Goal: Task Accomplishment & Management: Use online tool/utility

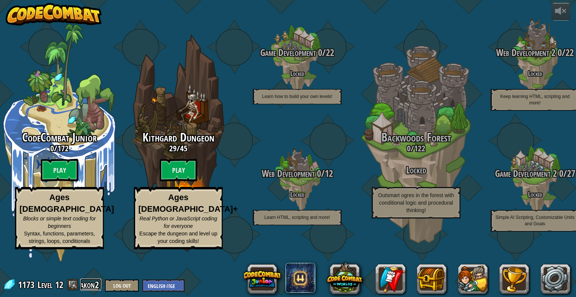
click at [92, 284] on link "akon2" at bounding box center [90, 284] width 21 height 12
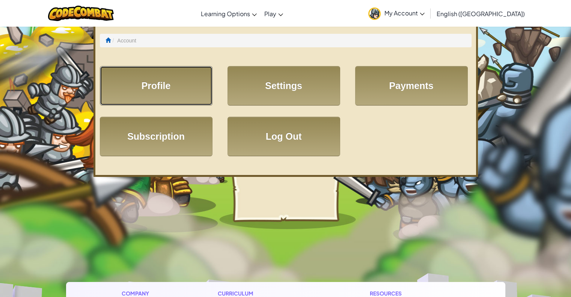
click at [156, 87] on link "Profile" at bounding box center [156, 85] width 113 height 39
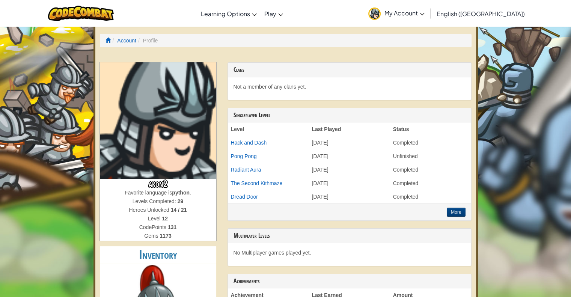
click at [424, 15] on span "My Account" at bounding box center [404, 13] width 40 height 8
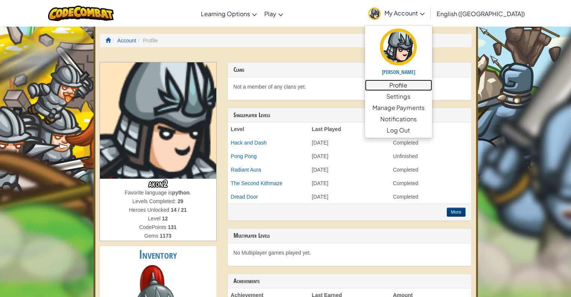
click at [432, 87] on link "Profile" at bounding box center [398, 85] width 67 height 11
click at [432, 82] on link "Profile" at bounding box center [398, 85] width 67 height 11
click at [432, 98] on link "Settings" at bounding box center [398, 96] width 67 height 11
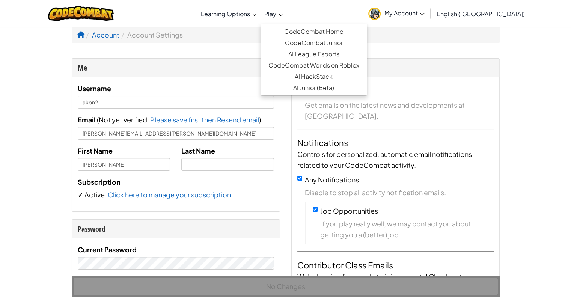
click at [287, 17] on link "Play" at bounding box center [273, 13] width 26 height 20
click at [332, 43] on link "CodeCombat Junior" at bounding box center [314, 42] width 106 height 11
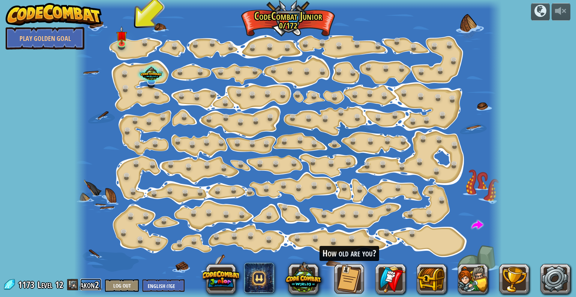
click at [91, 287] on link "akon2" at bounding box center [90, 284] width 21 height 12
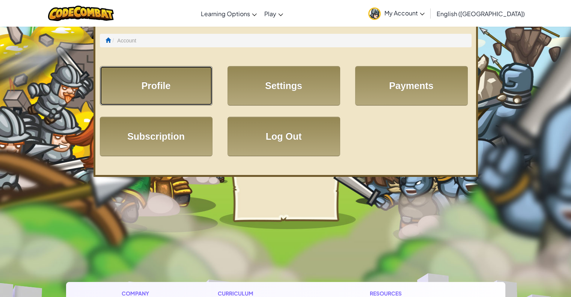
click at [166, 92] on link "Profile" at bounding box center [156, 85] width 113 height 39
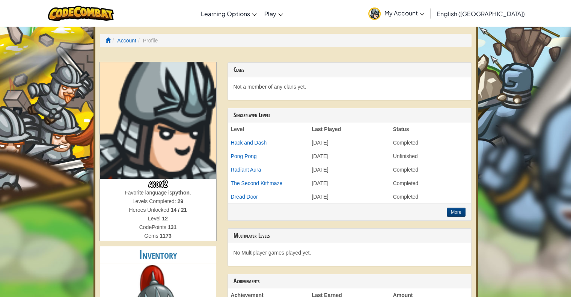
click at [424, 15] on span "My Account" at bounding box center [404, 13] width 40 height 8
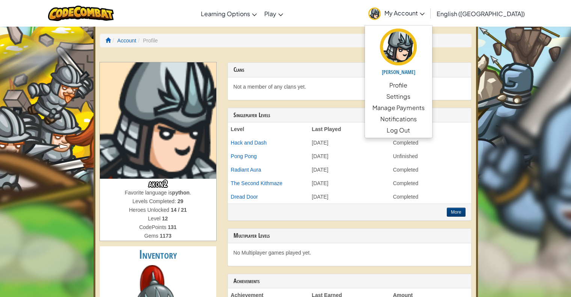
click at [363, 67] on h3 "Clans" at bounding box center [349, 69] width 232 height 7
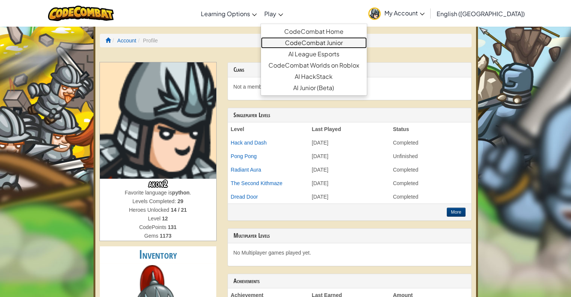
click at [323, 42] on link "CodeCombat Junior" at bounding box center [314, 42] width 106 height 11
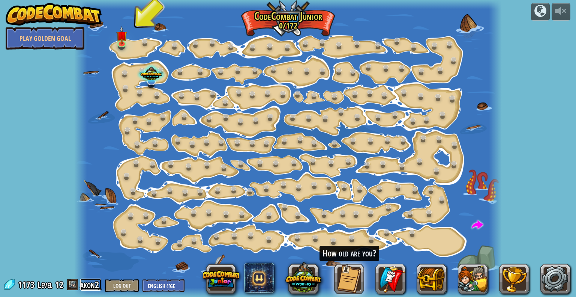
click at [87, 283] on link "akon2" at bounding box center [90, 284] width 21 height 12
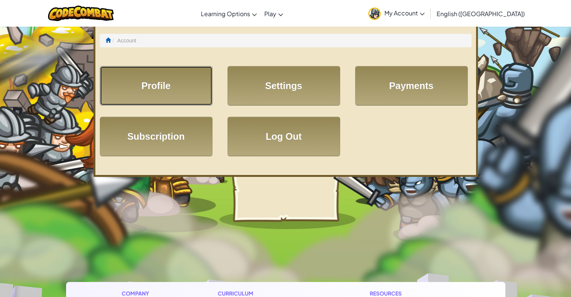
click at [166, 84] on link "Profile" at bounding box center [156, 85] width 113 height 39
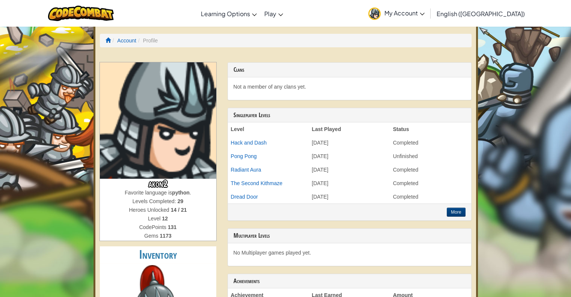
click at [428, 8] on link "My Account" at bounding box center [396, 14] width 64 height 24
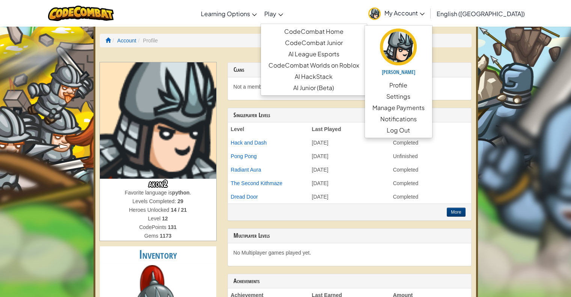
click at [287, 12] on link "Play" at bounding box center [273, 13] width 26 height 20
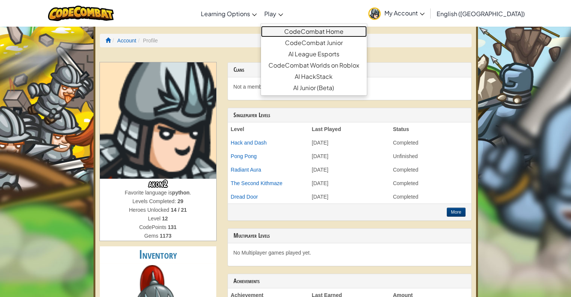
click at [336, 32] on link "CodeCombat Home" at bounding box center [314, 31] width 106 height 11
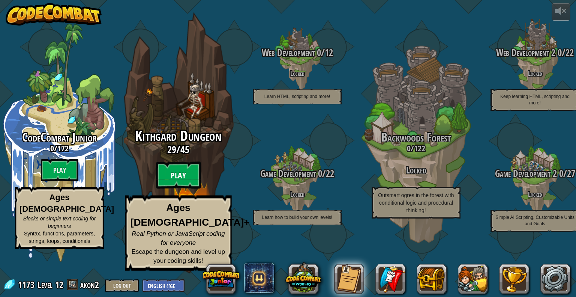
click at [182, 189] on btn "Play" at bounding box center [178, 175] width 45 height 27
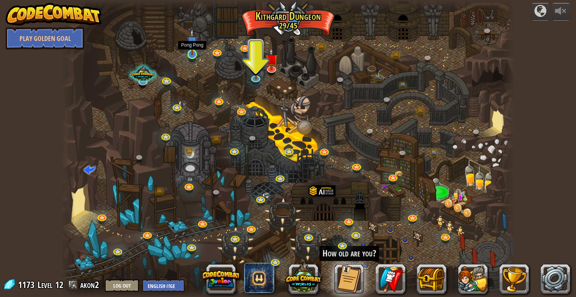
click at [188, 49] on img at bounding box center [192, 42] width 12 height 27
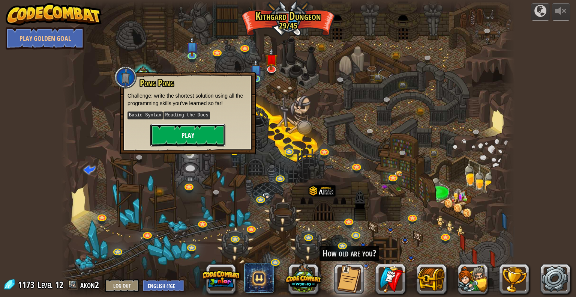
click at [198, 132] on button "Play" at bounding box center [187, 135] width 75 height 23
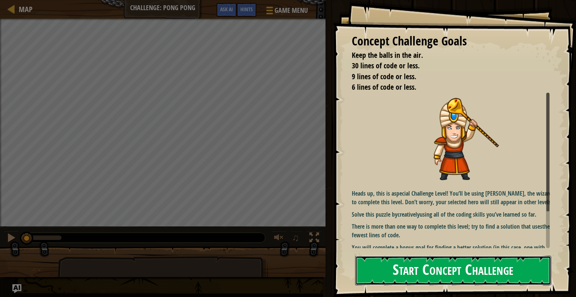
click at [420, 274] on button "Start Concept Challenge" at bounding box center [453, 270] width 196 height 30
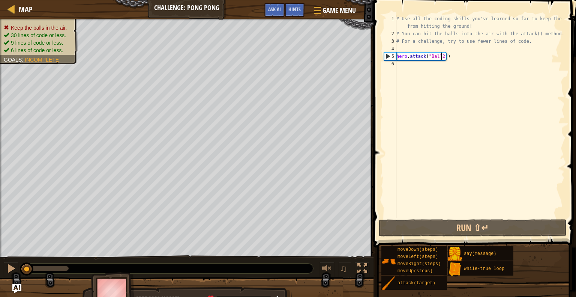
click at [441, 55] on div "# Use all the coding skills you've learned so far to keep the balls from hittin…" at bounding box center [480, 127] width 170 height 225
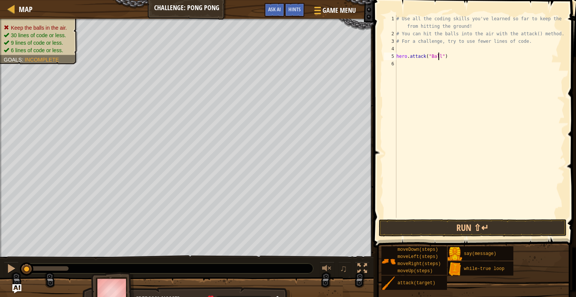
click at [443, 57] on div "# Use all the coding skills you've learned so far to keep the balls from hittin…" at bounding box center [480, 127] width 170 height 225
click at [441, 54] on div "# Use all the coding skills you've learned so far to keep the balls from hittin…" at bounding box center [480, 127] width 170 height 225
click at [434, 54] on div "# Use all the coding skills you've learned so far to keep the balls from hittin…" at bounding box center [480, 127] width 170 height 225
type textarea "hero.attack("ball")"
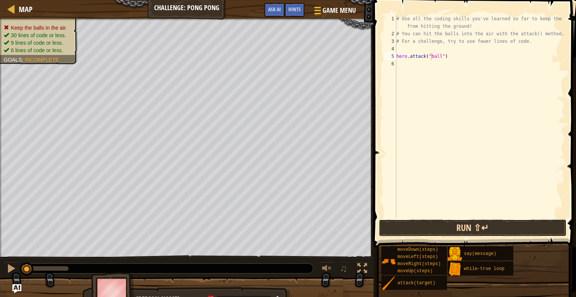
click at [440, 225] on button "Run ⇧↵" at bounding box center [473, 227] width 188 height 17
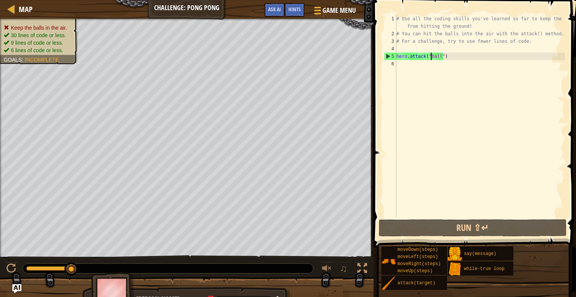
click at [407, 64] on div "# Use all the coding skills you've learned so far to keep the balls from hittin…" at bounding box center [480, 127] width 170 height 225
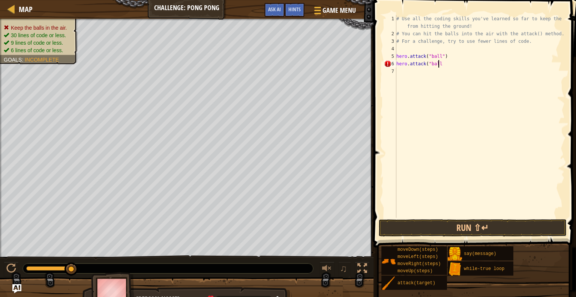
scroll to position [3, 3]
click at [439, 63] on div "# Use all the coding skills you've learned so far to keep the balls from hittin…" at bounding box center [480, 127] width 170 height 225
type textarea "hero.attack("ball2")"
click at [496, 221] on button "Run ⇧↵" at bounding box center [473, 227] width 188 height 17
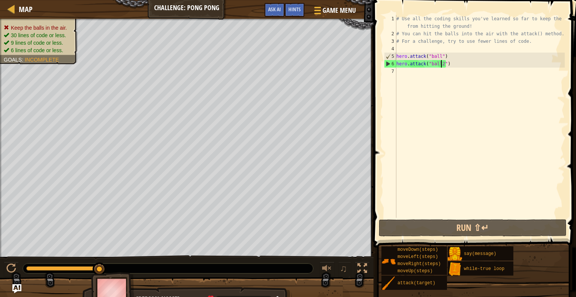
click at [399, 69] on div "# Use all the coding skills you've learned so far to keep the balls from hittin…" at bounding box center [480, 127] width 170 height 225
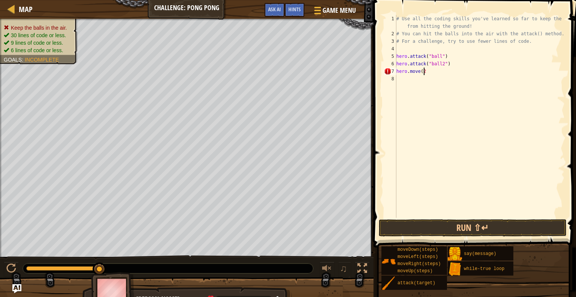
scroll to position [3, 2]
click at [435, 226] on button "Run ⇧↵" at bounding box center [473, 227] width 188 height 17
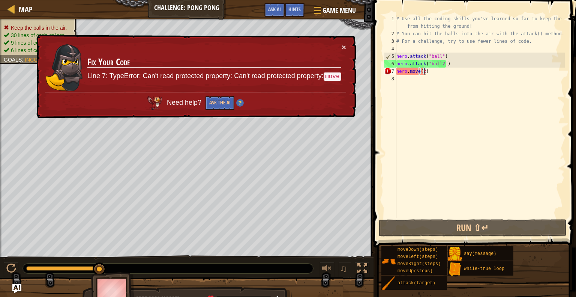
click at [424, 71] on div "# Use all the coding skills you've learned so far to keep the balls from hittin…" at bounding box center [480, 127] width 170 height 225
click at [222, 99] on button "Ask the AI" at bounding box center [220, 103] width 29 height 14
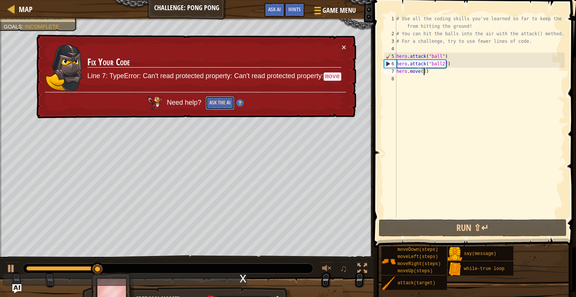
click at [218, 105] on button "Ask the AI" at bounding box center [220, 103] width 29 height 14
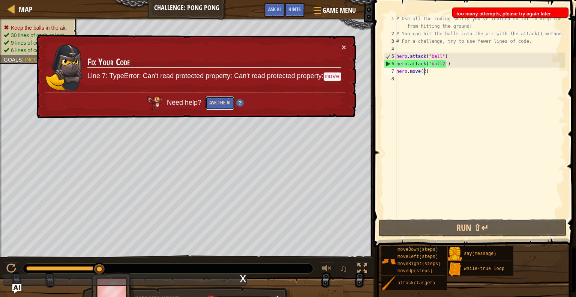
click at [219, 103] on button "Ask the AI" at bounding box center [220, 103] width 29 height 14
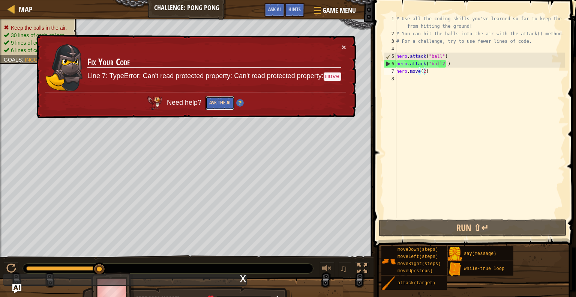
click at [214, 98] on button "Ask the AI" at bounding box center [220, 103] width 29 height 14
click at [282, 7] on button "Ask AI" at bounding box center [274, 10] width 20 height 14
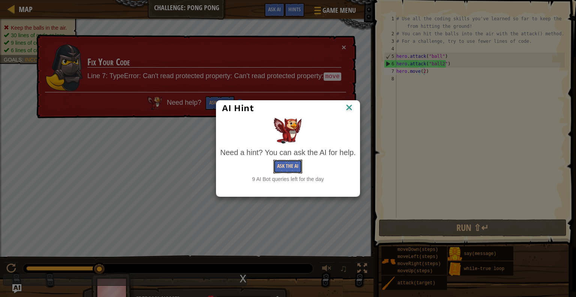
click at [296, 160] on button "Ask the AI" at bounding box center [287, 166] width 29 height 14
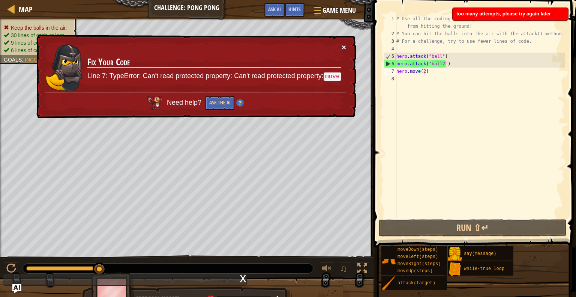
click at [344, 46] on button "×" at bounding box center [344, 47] width 5 height 8
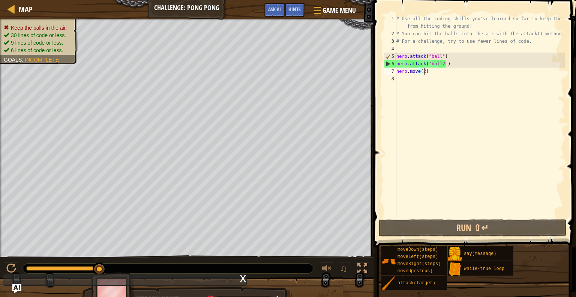
click at [417, 70] on div "# Use all the coding skills you've learned so far to keep the balls from hittin…" at bounding box center [480, 127] width 170 height 225
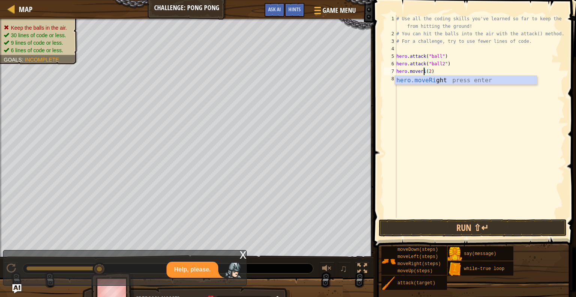
scroll to position [3, 3]
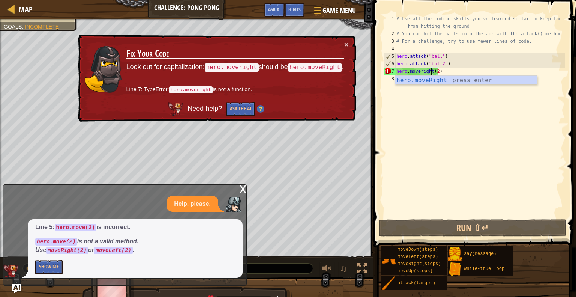
click at [242, 189] on div "x" at bounding box center [243, 189] width 7 height 8
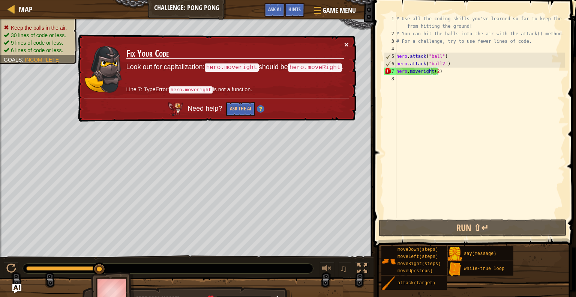
click at [347, 45] on button "×" at bounding box center [346, 43] width 5 height 8
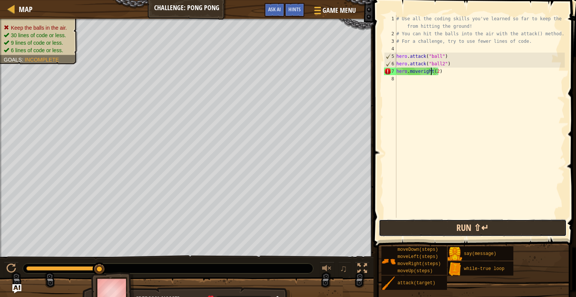
click at [446, 226] on button "Run ⇧↵" at bounding box center [473, 227] width 188 height 17
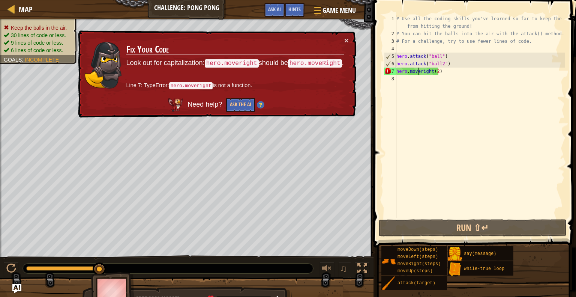
click at [419, 70] on div "# Use all the coding skills you've learned so far to keep the balls from hittin…" at bounding box center [480, 127] width 170 height 225
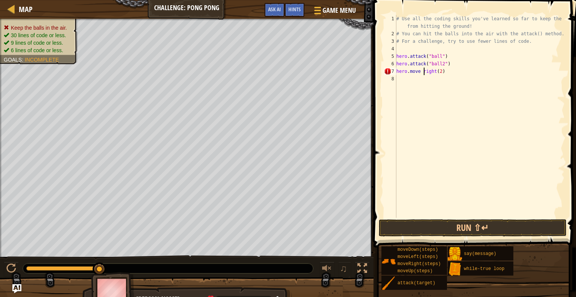
click at [423, 72] on div "# Use all the coding skills you've learned so far to keep the balls from hittin…" at bounding box center [480, 127] width 170 height 225
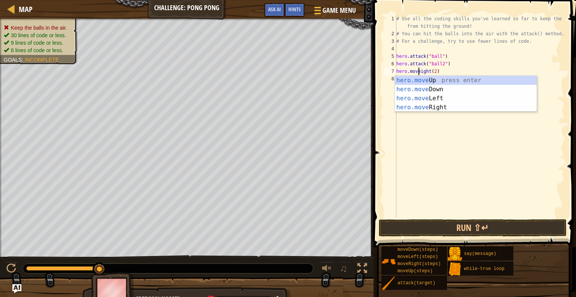
scroll to position [3, 2]
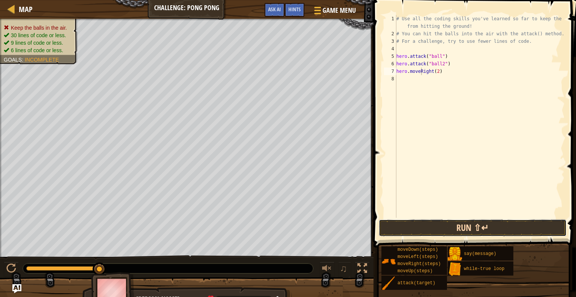
click at [462, 232] on button "Run ⇧↵" at bounding box center [473, 227] width 188 height 17
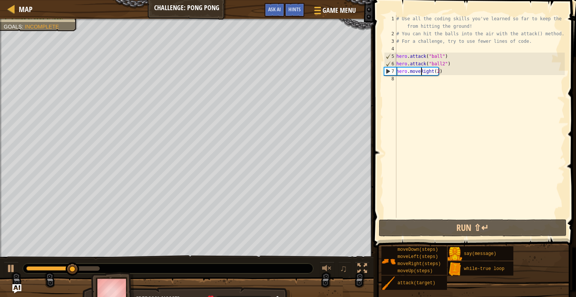
click at [437, 69] on div "# Use all the coding skills you've learned so far to keep the balls from hittin…" at bounding box center [480, 127] width 170 height 225
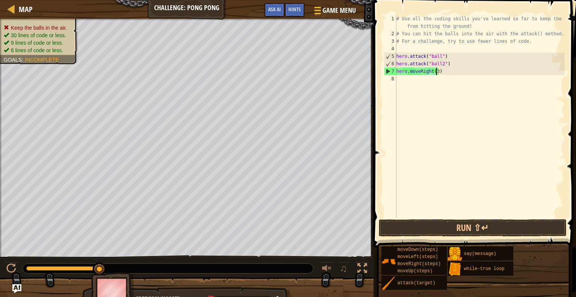
scroll to position [3, 3]
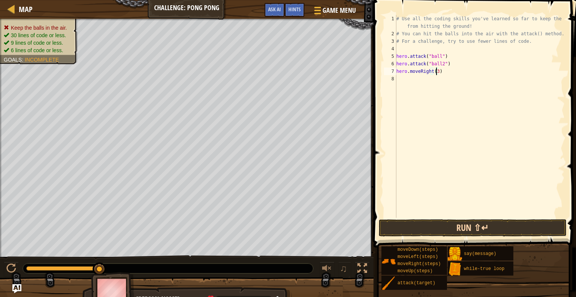
type textarea "hero.moveRight(3)"
click at [465, 225] on button "Run ⇧↵" at bounding box center [473, 227] width 188 height 17
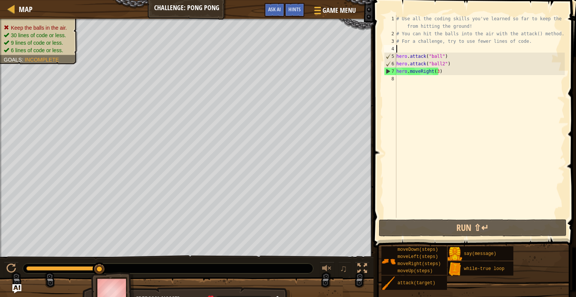
click at [401, 48] on div "# Use all the coding skills you've learned so far to keep the balls from hittin…" at bounding box center [480, 127] width 170 height 225
click at [432, 71] on div "# Use all the coding skills you've learned so far to keep the balls from hittin…" at bounding box center [480, 127] width 170 height 225
click at [398, 44] on div "# Use all the coding skills you've learned so far to keep the balls from hittin…" at bounding box center [480, 127] width 170 height 225
click at [396, 48] on div "4" at bounding box center [390, 49] width 12 height 8
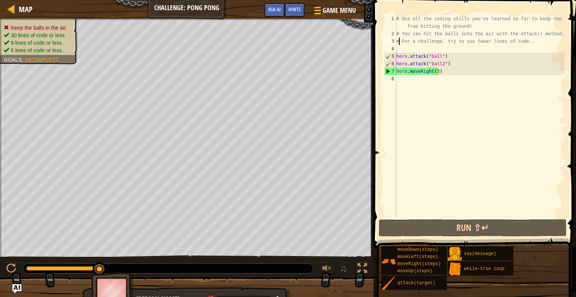
type textarea "hero.attack("ball")"
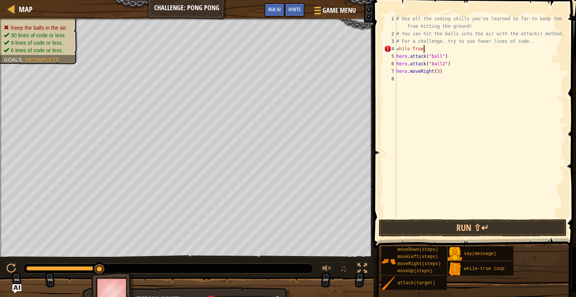
scroll to position [3, 2]
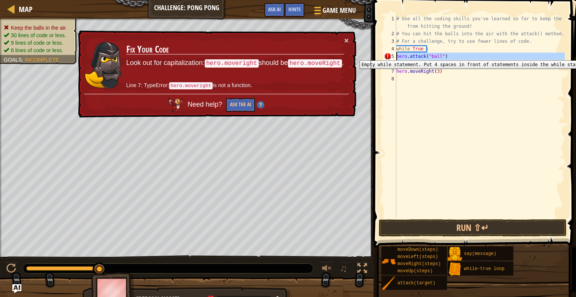
click at [396, 55] on div "5" at bounding box center [390, 57] width 12 height 8
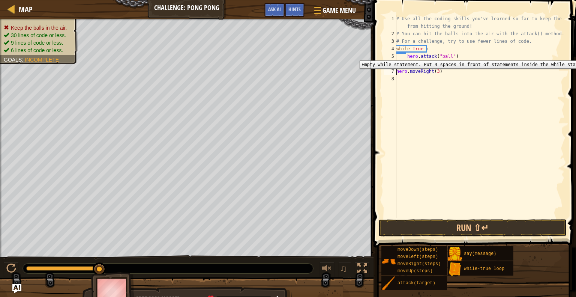
type textarea "hero.moveRight(3)"
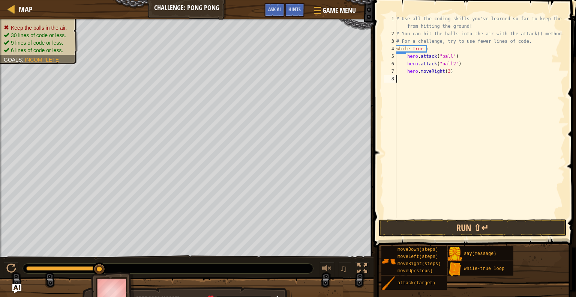
click at [401, 80] on div "# Use all the coding skills you've learned so far to keep the balls from hittin…" at bounding box center [480, 127] width 170 height 225
type textarea "hero.moveLeft(3)"
click at [445, 227] on button "Run ⇧↵" at bounding box center [473, 227] width 188 height 17
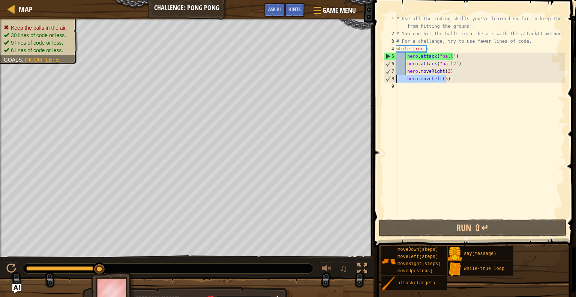
drag, startPoint x: 447, startPoint y: 78, endPoint x: 396, endPoint y: 76, distance: 51.8
click at [396, 76] on div "hero.moveLeft(3) 1 2 3 4 5 6 7 8 9 # Use all the coding skills you've learned s…" at bounding box center [474, 116] width 182 height 203
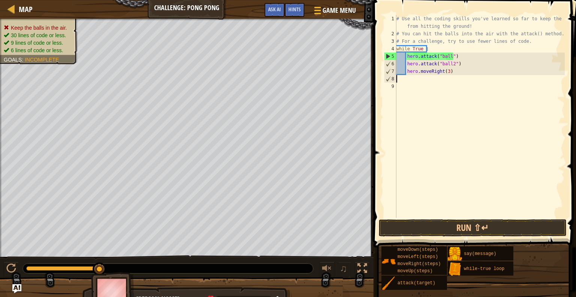
scroll to position [3, 0]
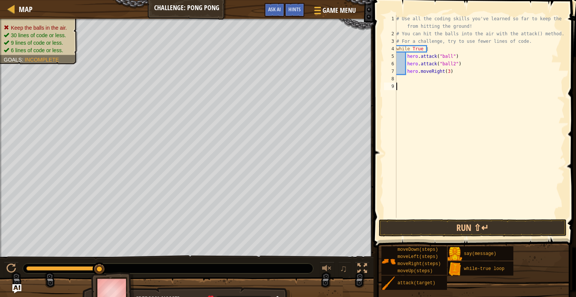
click at [402, 87] on div "# Use all the coding skills you've learned so far to keep the balls from hittin…" at bounding box center [480, 127] width 170 height 225
paste textarea "hero.moveLeft(3)"
type textarea "hero.moveLeft(3)"
click at [410, 120] on div "# Use all the coding skills you've learned so far to keep the balls from hittin…" at bounding box center [481, 127] width 168 height 225
click at [401, 80] on div "# Use all the coding skills you've learned so far to keep the balls from hittin…" at bounding box center [481, 127] width 168 height 225
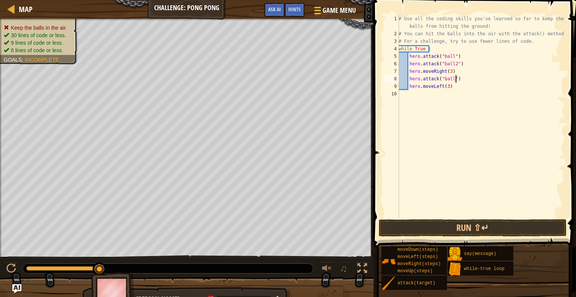
scroll to position [3, 4]
drag, startPoint x: 449, startPoint y: 85, endPoint x: 398, endPoint y: 85, distance: 50.6
click at [398, 85] on div "hero.attack("ball") 1 2 3 4 5 6 7 8 9 10 # Use all the coding skills you've lea…" at bounding box center [474, 116] width 182 height 203
type textarea "hero.moveLeft(3)"
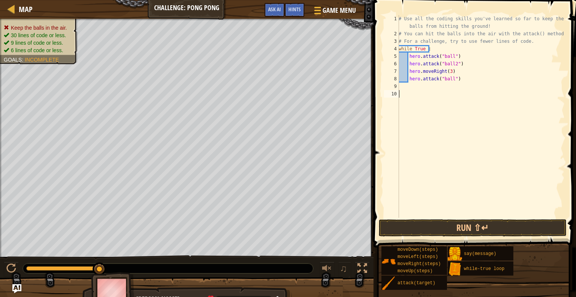
click at [400, 94] on div "# Use all the coding skills you've learned so far to keep the balls from hittin…" at bounding box center [481, 127] width 168 height 225
paste textarea "hero.moveLeft(3)"
type textarea "hero.moveLeft(3)"
click at [399, 86] on div "# Use all the coding skills you've learned so far to keep the balls from hittin…" at bounding box center [481, 127] width 168 height 225
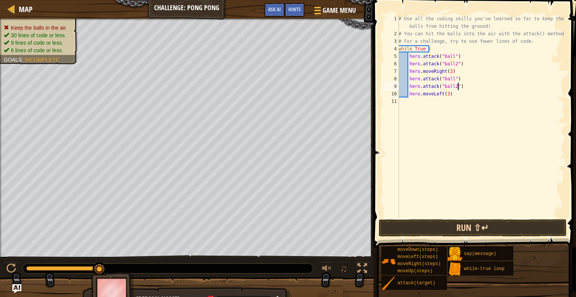
type textarea "hero.attack("ball2")"
click at [420, 224] on button "Run ⇧↵" at bounding box center [473, 227] width 188 height 17
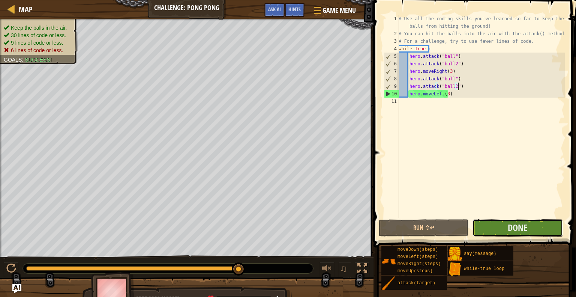
click at [540, 231] on button "Done" at bounding box center [518, 227] width 90 height 17
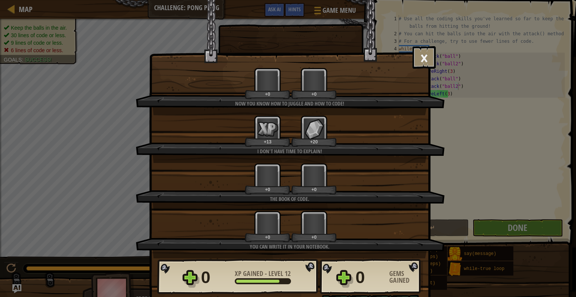
scroll to position [20, 0]
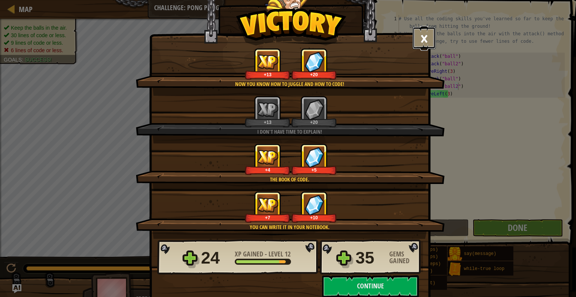
click at [422, 32] on button "×" at bounding box center [424, 38] width 23 height 23
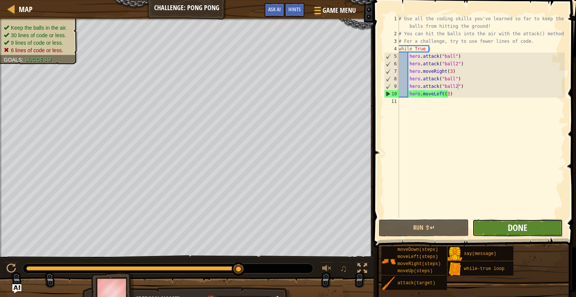
click at [522, 226] on span "Done" at bounding box center [518, 227] width 20 height 12
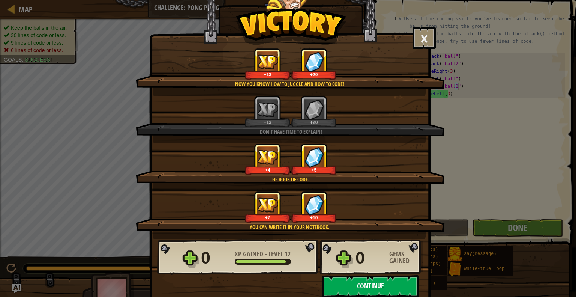
click at [352, 294] on button "Continue" at bounding box center [370, 286] width 97 height 23
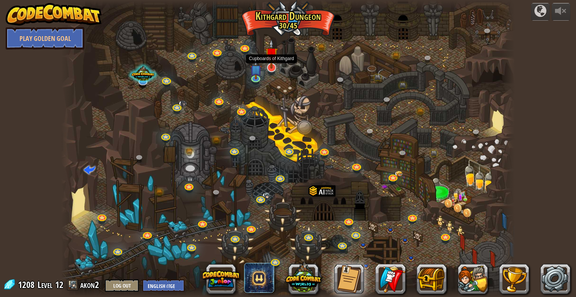
click at [275, 57] on img at bounding box center [271, 54] width 13 height 30
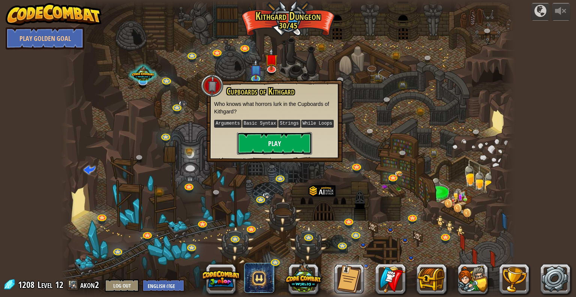
click at [272, 142] on button "Play" at bounding box center [274, 143] width 75 height 23
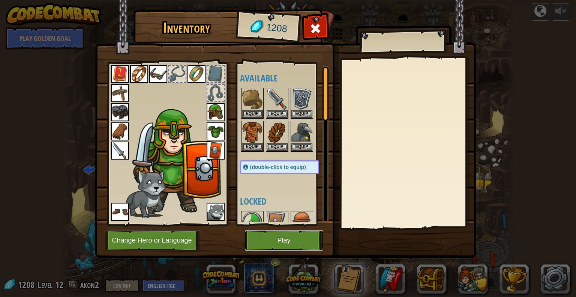
click at [287, 243] on button "Play" at bounding box center [284, 240] width 78 height 21
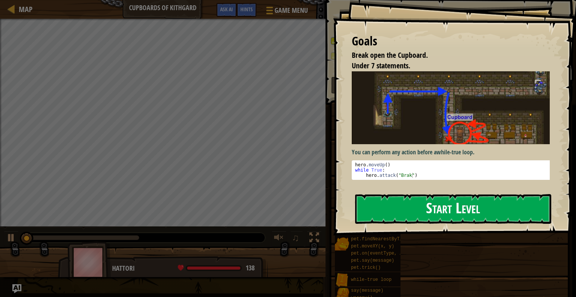
click at [392, 206] on button "Start Level" at bounding box center [453, 209] width 196 height 30
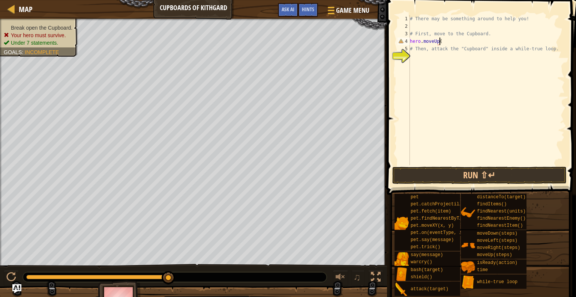
scroll to position [3, 2]
type textarea "hero.moveUp()"
click at [417, 57] on div "# There may be something around to help you! # First, move to the Cupboard. her…" at bounding box center [486, 97] width 156 height 165
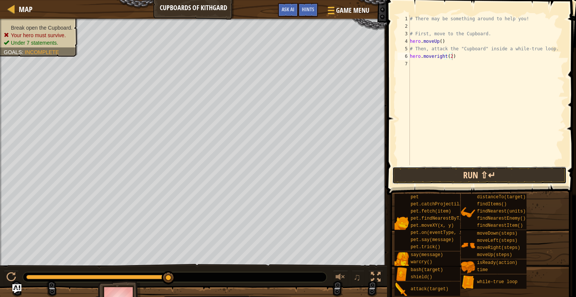
click at [483, 173] on button "Run ⇧↵" at bounding box center [479, 175] width 175 height 17
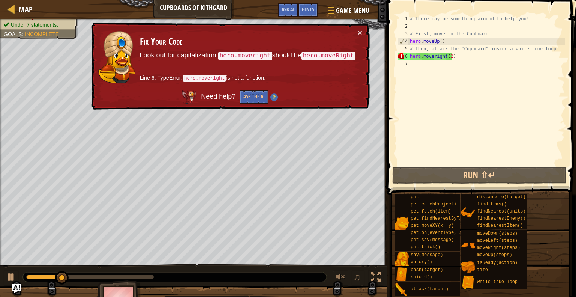
click at [434, 56] on div "# There may be something around to help you! # First, move to the Cupboard. her…" at bounding box center [486, 97] width 156 height 165
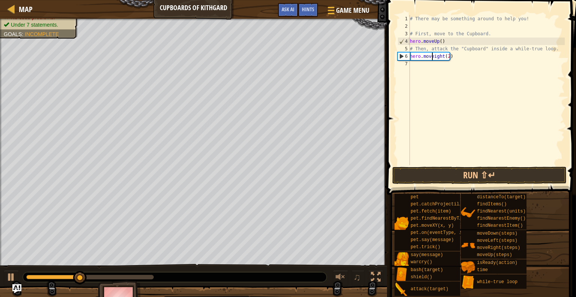
scroll to position [3, 2]
type textarea "hero.moveRight(2)"
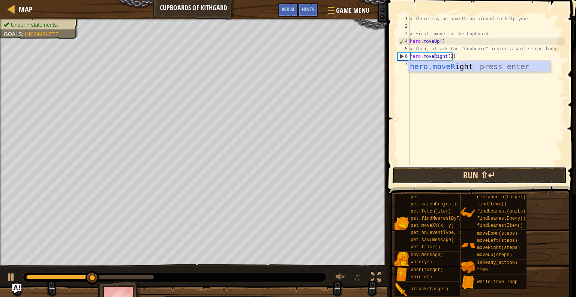
click at [422, 172] on button "Run ⇧↵" at bounding box center [479, 175] width 175 height 17
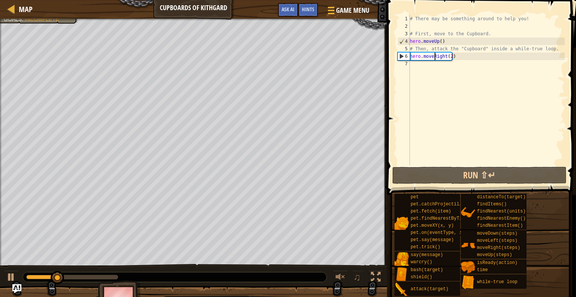
click at [414, 69] on div "# There may be something around to help you! # First, move to the Cupboard. her…" at bounding box center [486, 97] width 156 height 165
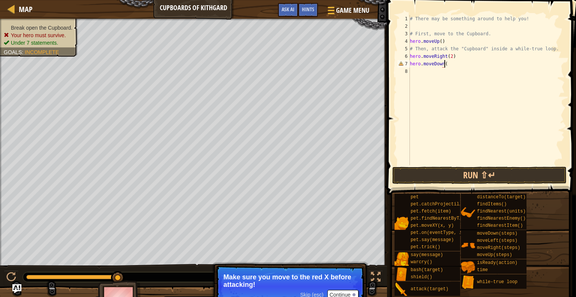
scroll to position [3, 3]
type textarea "hero.moveDown(2)"
click at [440, 168] on button "Run ⇧↵" at bounding box center [479, 175] width 175 height 17
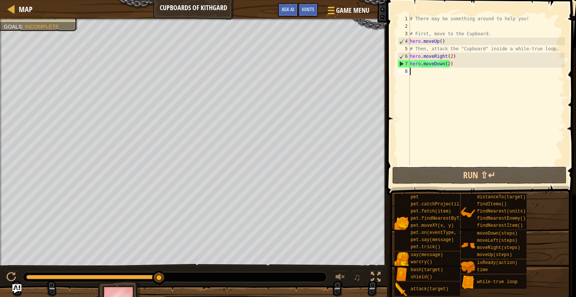
click at [429, 75] on div "# There may be something around to help you! # First, move to the Cupboard. her…" at bounding box center [486, 97] width 156 height 165
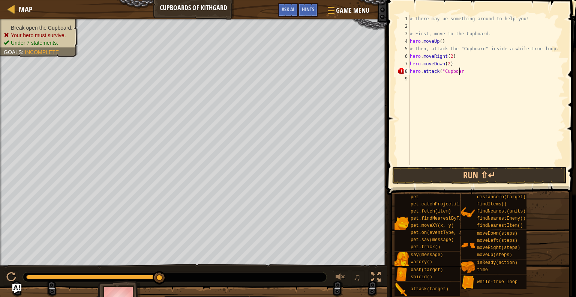
scroll to position [3, 4]
type textarea "hero.attack("Cupboard")"
drag, startPoint x: 468, startPoint y: 70, endPoint x: 468, endPoint y: 74, distance: 3.8
click at [468, 74] on div "# There may be something around to help you! # First, move to the Cupboard. her…" at bounding box center [486, 97] width 156 height 165
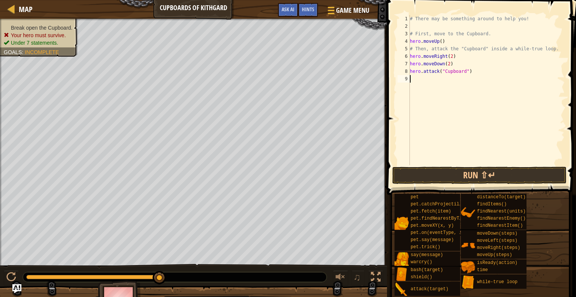
click at [425, 77] on div "# There may be something around to help you! # First, move to the Cupboard. her…" at bounding box center [486, 97] width 156 height 165
click at [434, 78] on div "# There may be something around to help you! # First, move to the Cupboard. her…" at bounding box center [488, 97] width 154 height 165
click at [469, 81] on div "# There may be something around to help you! # First, move to the Cupboard. her…" at bounding box center [488, 97] width 154 height 165
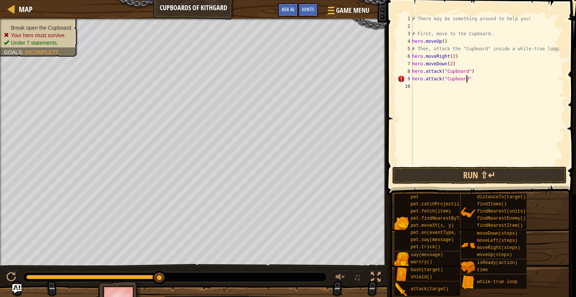
type textarea "hero.attack("Cupboard")"
drag, startPoint x: 448, startPoint y: 151, endPoint x: 446, endPoint y: 175, distance: 24.5
click at [446, 175] on div "hero.attack("Cupboard") 1 2 3 4 5 6 7 8 9 10 # There may be something around to…" at bounding box center [480, 112] width 191 height 217
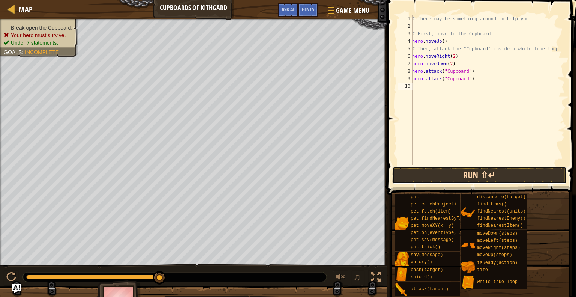
click at [446, 175] on button "Run ⇧↵" at bounding box center [479, 175] width 175 height 17
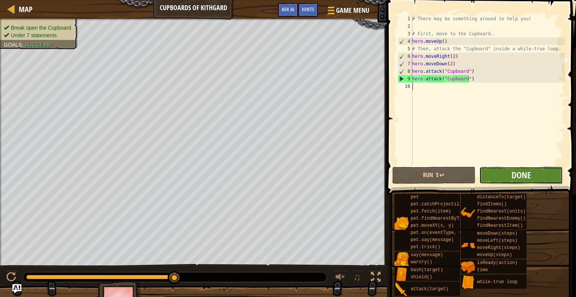
click at [492, 174] on button "Done" at bounding box center [521, 175] width 84 height 17
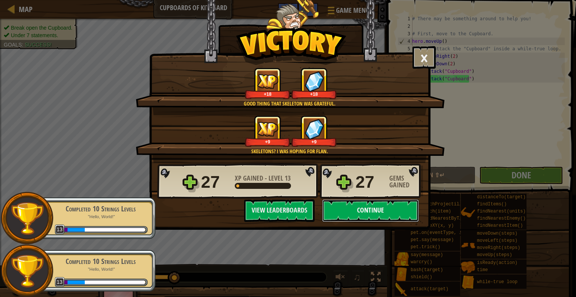
click at [338, 204] on button "Continue" at bounding box center [370, 210] width 97 height 23
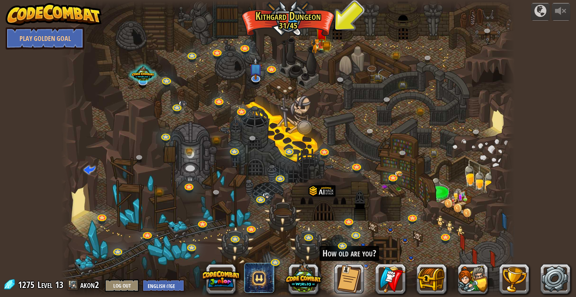
drag, startPoint x: 314, startPoint y: 24, endPoint x: 319, endPoint y: 35, distance: 11.8
click at [319, 32] on div "Twisted Canyon (Locked) Challenge: collect the most gold using all the programm…" at bounding box center [288, 148] width 454 height 297
click at [316, 38] on img at bounding box center [322, 34] width 12 height 26
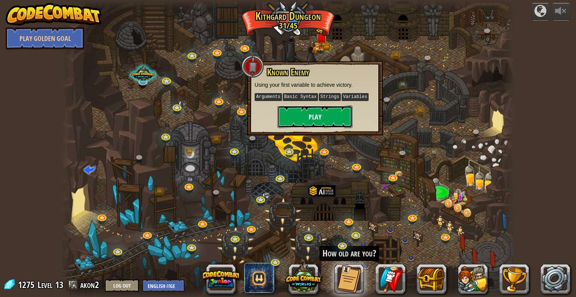
click at [308, 122] on button "Play" at bounding box center [315, 116] width 75 height 23
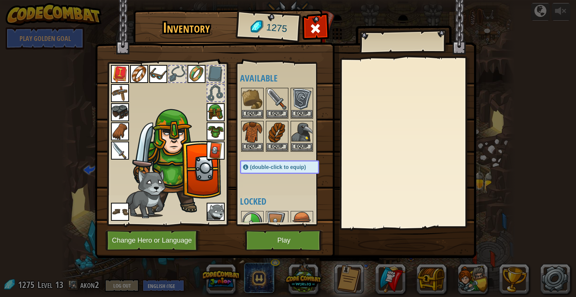
click at [275, 254] on img at bounding box center [285, 122] width 381 height 272
click at [290, 245] on button "Play" at bounding box center [284, 240] width 78 height 21
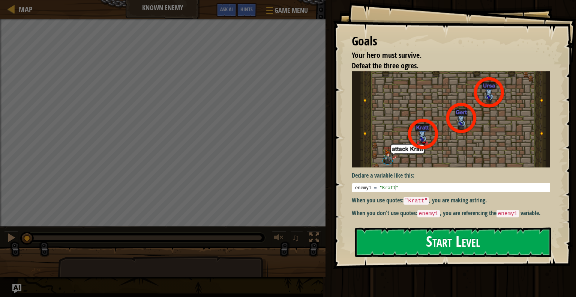
click at [380, 250] on button "Start Level" at bounding box center [453, 242] width 196 height 30
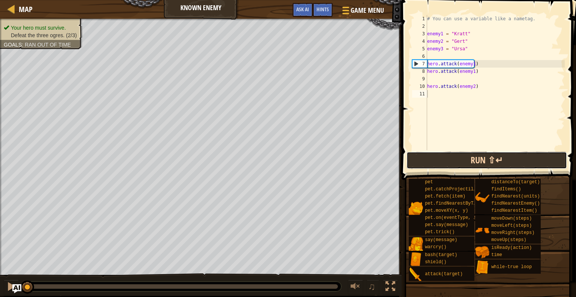
click at [492, 153] on button "Run ⇧↵" at bounding box center [487, 160] width 161 height 17
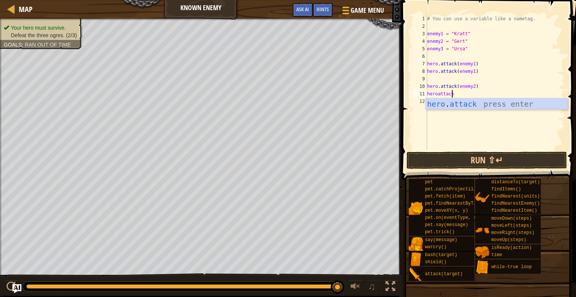
scroll to position [3, 2]
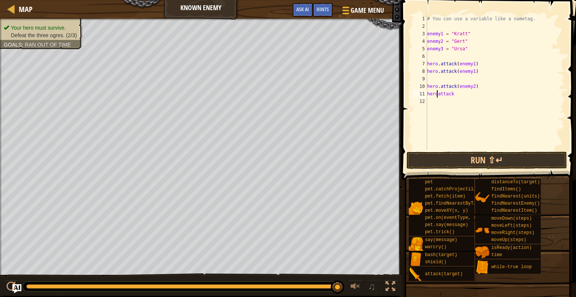
click at [436, 94] on div "# You can use a variable like a nametag. enemy1 = "[PERSON_NAME]" enemy2 = "[PE…" at bounding box center [495, 90] width 139 height 150
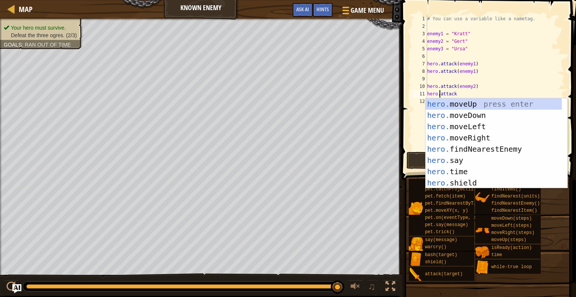
scroll to position [3, 1]
click at [456, 94] on div "# You can use a variable like a nametag. enemy1 = "[PERSON_NAME]" enemy2 = "[PE…" at bounding box center [495, 90] width 139 height 150
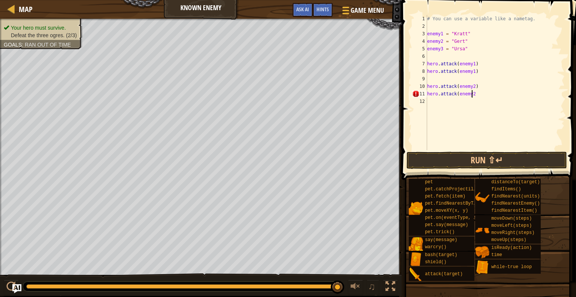
scroll to position [3, 3]
type textarea "hero.attack(enemy2)"
click at [434, 101] on div "# You can use a variable like a nametag. enemy1 = "[PERSON_NAME]" enemy2 = "[PE…" at bounding box center [495, 90] width 139 height 150
type textarea "hero.attack(enemy3)"
click at [431, 107] on div "# You can use a variable like a nametag. enemy1 = "[PERSON_NAME]" enemy2 = "[PE…" at bounding box center [495, 90] width 139 height 150
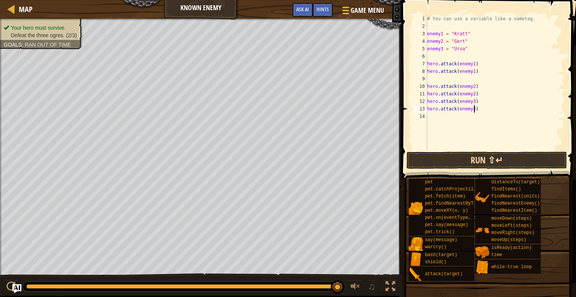
type textarea "hero.attack(enemy3)"
click at [491, 164] on button "Run ⇧↵" at bounding box center [487, 160] width 161 height 17
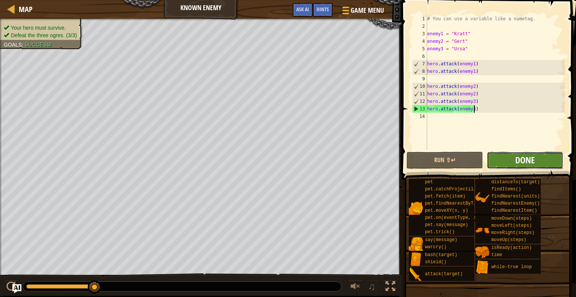
click at [527, 161] on span "Done" at bounding box center [525, 160] width 20 height 12
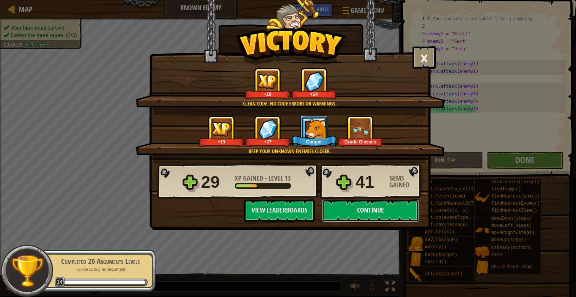
click at [387, 209] on button "Continue" at bounding box center [370, 210] width 97 height 23
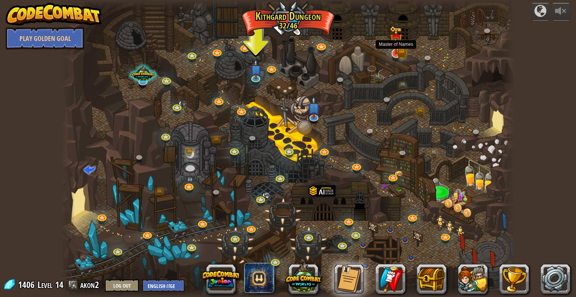
click at [397, 38] on img at bounding box center [396, 40] width 13 height 28
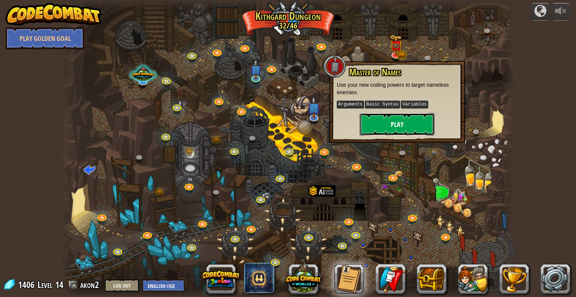
click at [403, 123] on button "Play" at bounding box center [397, 124] width 75 height 23
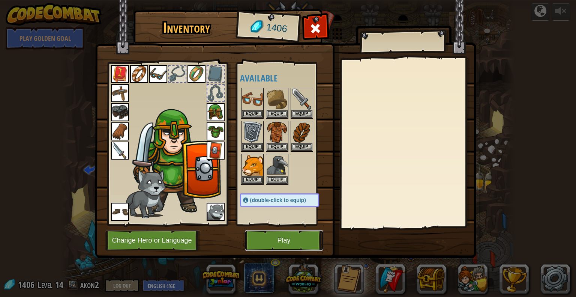
click at [299, 243] on button "Play" at bounding box center [284, 240] width 78 height 21
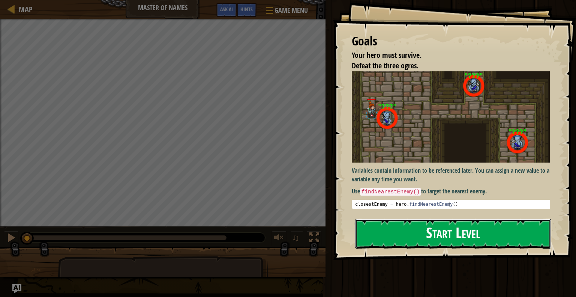
click at [404, 232] on button "Start Level" at bounding box center [453, 234] width 196 height 30
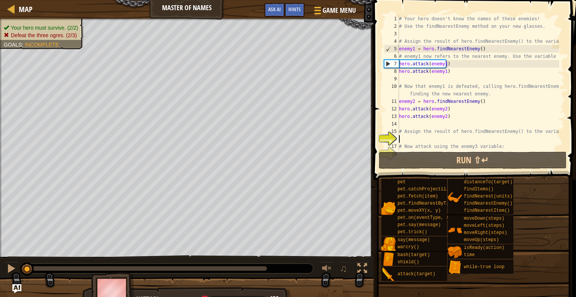
scroll to position [23, 0]
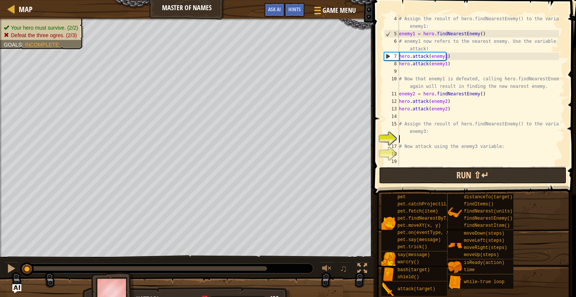
click at [429, 171] on button "Run ⇧↵" at bounding box center [473, 175] width 188 height 17
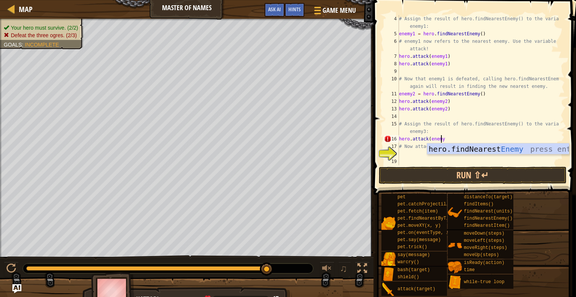
scroll to position [3, 3]
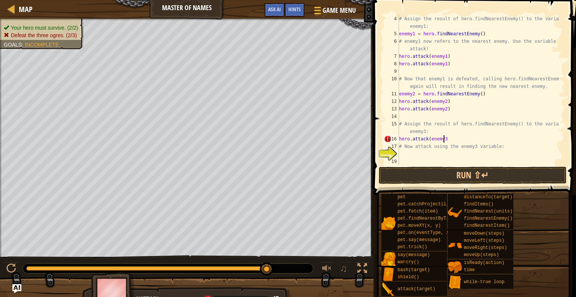
type textarea "hero.attack(enemy3)"
click at [404, 156] on div "# Assign the result of hero.findNearestEnemy() to the variable enemy1: enemy1 =…" at bounding box center [479, 101] width 162 height 173
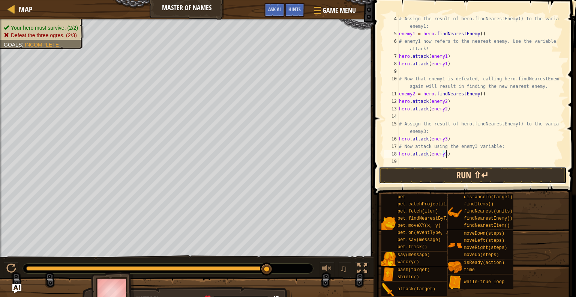
click at [421, 174] on button "Run ⇧↵" at bounding box center [473, 175] width 188 height 17
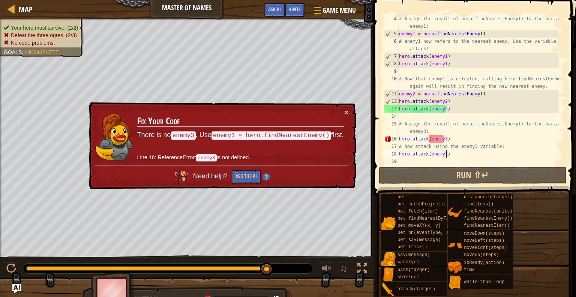
click at [445, 138] on div "# Assign the result of hero.findNearestEnemy() to the variable enemy1: enemy1 =…" at bounding box center [479, 101] width 162 height 173
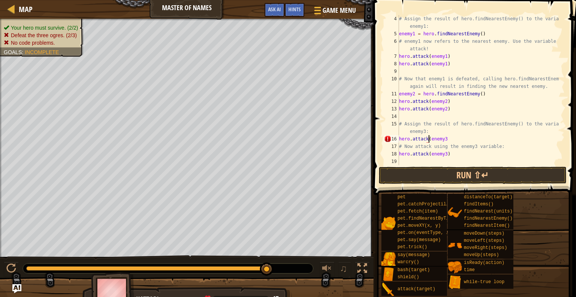
click at [428, 138] on div "# Assign the result of hero.findNearestEnemy() to the variable enemy1: enemy1 =…" at bounding box center [479, 101] width 162 height 173
click at [445, 141] on div "# Assign the result of hero.findNearestEnemy() to the variable enemy1: enemy1 =…" at bounding box center [479, 101] width 162 height 173
click at [425, 138] on div "# Assign the result of hero.findNearestEnemy() to the variable enemy1: enemy1 =…" at bounding box center [479, 101] width 162 height 173
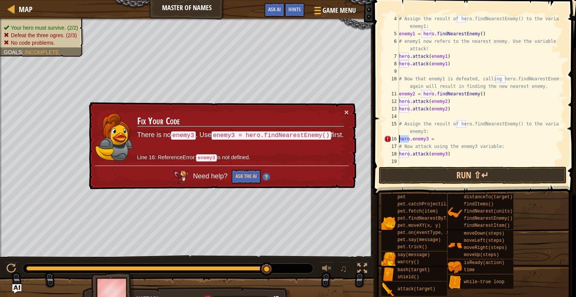
drag, startPoint x: 410, startPoint y: 138, endPoint x: 394, endPoint y: 141, distance: 16.0
click at [394, 141] on div "hero.enemy3 = 4 5 6 7 8 9 10 11 12 13 14 15 16 17 18 19 # Assign the result of …" at bounding box center [474, 90] width 182 height 150
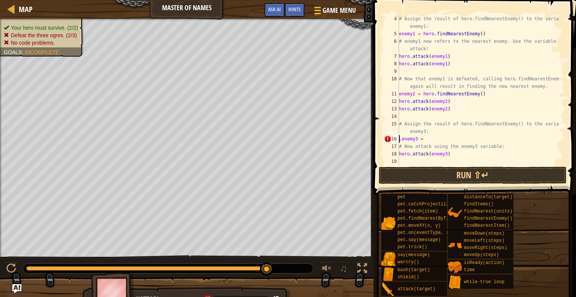
click at [417, 138] on div "# Assign the result of hero.findNearestEnemy() to the variable enemy1: enemy1 =…" at bounding box center [479, 101] width 162 height 173
click at [425, 139] on div "# Assign the result of hero.findNearestEnemy() to the variable enemy1: enemy1 =…" at bounding box center [479, 101] width 162 height 173
paste textarea "hero"
click at [422, 140] on div "# Assign the result of hero.findNearestEnemy() to the variable enemy1: enemy1 =…" at bounding box center [479, 101] width 162 height 173
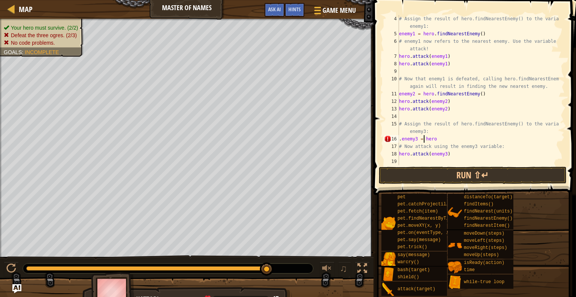
click at [435, 138] on div "# Assign the result of hero.findNearestEnemy() to the variable enemy1: enemy1 =…" at bounding box center [479, 101] width 162 height 173
click at [413, 174] on button "Run ⇧↵" at bounding box center [473, 175] width 188 height 17
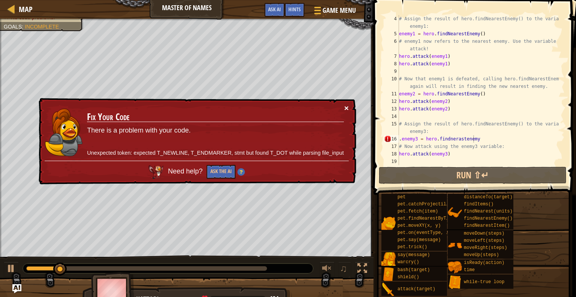
click at [344, 105] on button "×" at bounding box center [346, 108] width 5 height 8
click at [345, 104] on button "×" at bounding box center [346, 108] width 5 height 8
click at [400, 141] on div "# Assign the result of hero.findNearestEnemy() to the variable enemy1: enemy1 =…" at bounding box center [479, 101] width 162 height 173
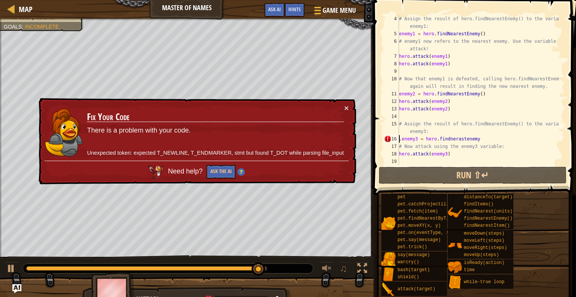
scroll to position [15, 0]
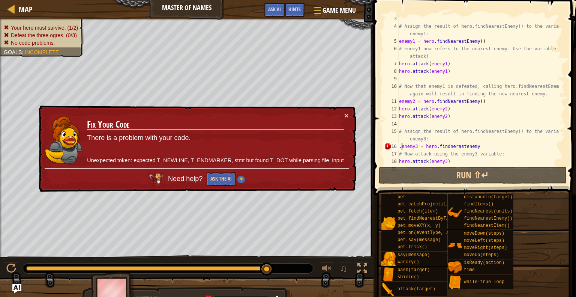
click at [402, 147] on div "# Assign the result of hero.findNearestEnemy() to the variable enemy1: enemy1 =…" at bounding box center [479, 97] width 162 height 165
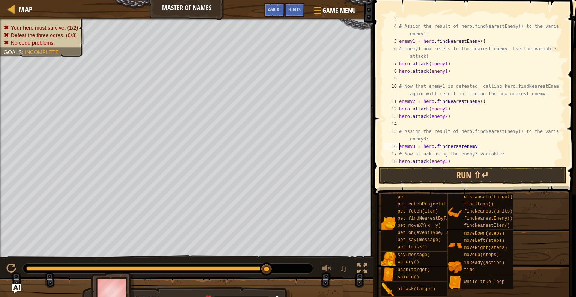
click at [446, 146] on div "# Assign the result of hero.findNearestEnemy() to the variable enemy1: enemy1 =…" at bounding box center [479, 97] width 162 height 165
click at [453, 147] on div "# Assign the result of hero.findNearestEnemy() to the variable enemy1: enemy1 =…" at bounding box center [479, 97] width 162 height 165
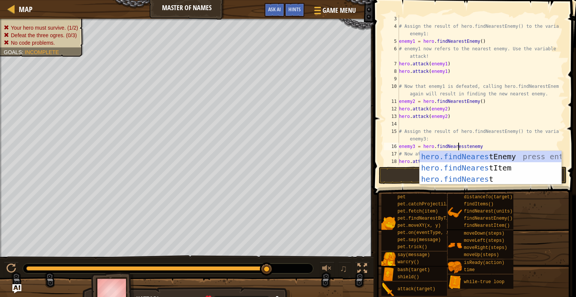
scroll to position [3, 5]
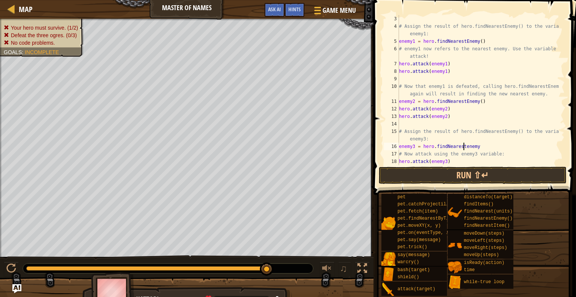
click at [462, 145] on div "# Assign the result of hero.findNearestEnemy() to the variable enemy1: enemy1 =…" at bounding box center [479, 97] width 162 height 165
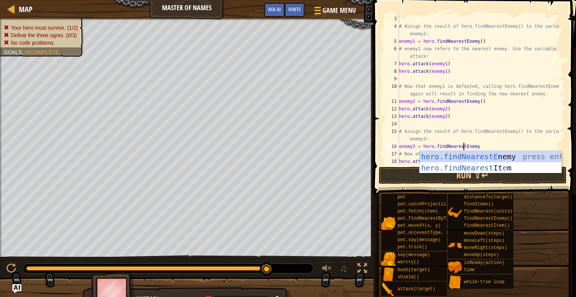
scroll to position [3, 5]
click at [500, 143] on div "# Assign the result of hero.findNearestEnemy() to the variable enemy1: enemy1 =…" at bounding box center [479, 97] width 162 height 165
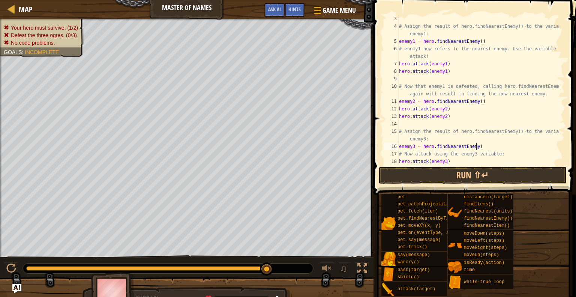
scroll to position [3, 6]
type textarea "enemy3 = hero.findNearestEnemy()"
click at [459, 179] on button "Run ⇧↵" at bounding box center [473, 175] width 188 height 17
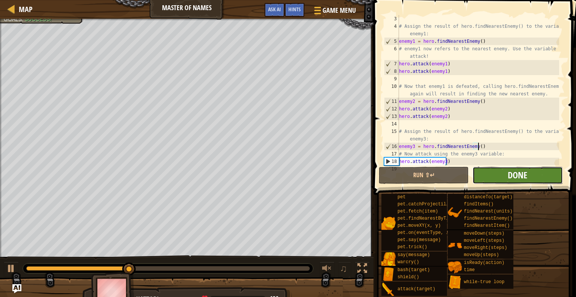
click at [522, 169] on span "Done" at bounding box center [518, 175] width 20 height 12
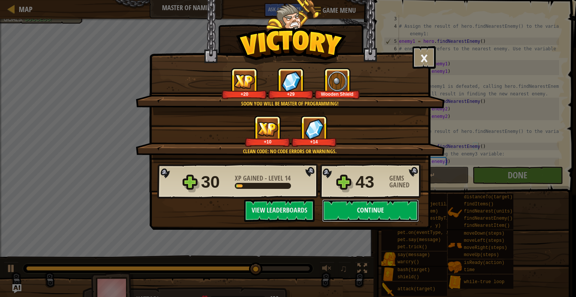
click at [350, 211] on button "Continue" at bounding box center [370, 210] width 97 height 23
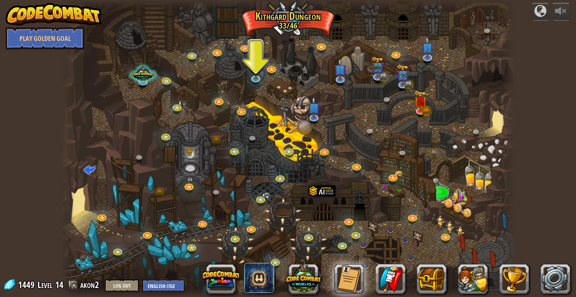
click at [247, 70] on div at bounding box center [288, 148] width 454 height 297
click at [258, 72] on img at bounding box center [256, 64] width 12 height 27
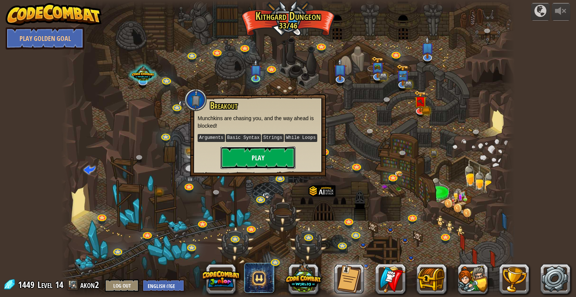
click at [245, 156] on button "Play" at bounding box center [258, 157] width 75 height 23
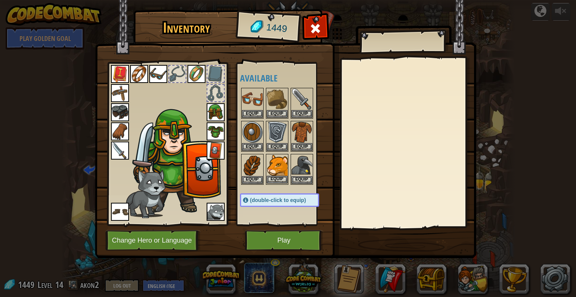
click at [273, 171] on img at bounding box center [277, 165] width 21 height 21
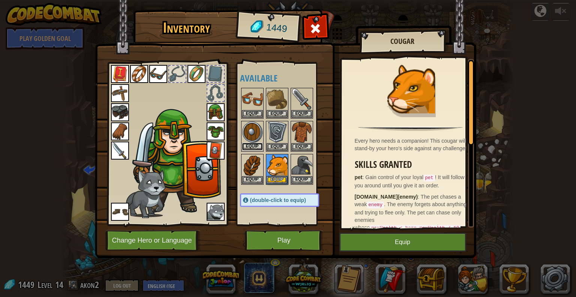
click at [257, 143] on button "Equip" at bounding box center [252, 147] width 21 height 8
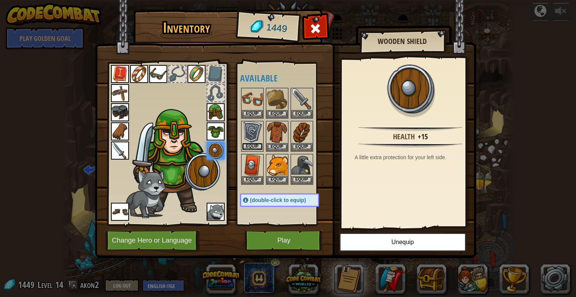
click at [252, 145] on button "Equip" at bounding box center [252, 147] width 21 height 8
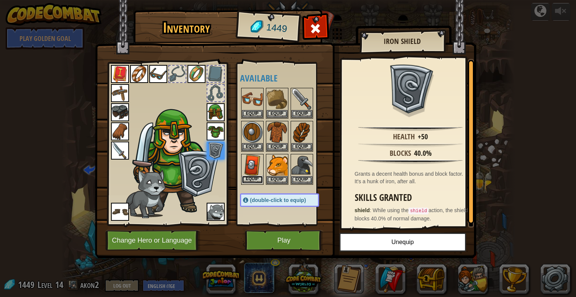
click at [254, 177] on button "Equip" at bounding box center [252, 180] width 21 height 8
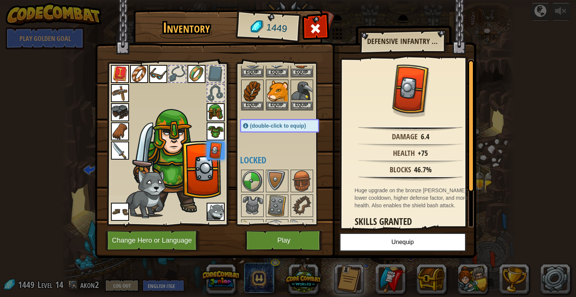
scroll to position [162, 0]
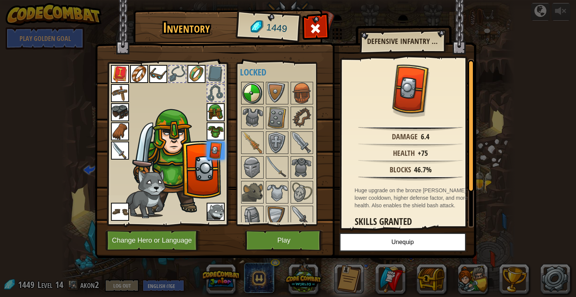
click at [245, 95] on img at bounding box center [252, 93] width 21 height 21
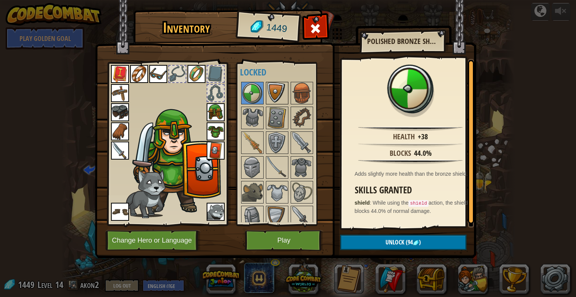
click at [271, 96] on img at bounding box center [277, 93] width 21 height 21
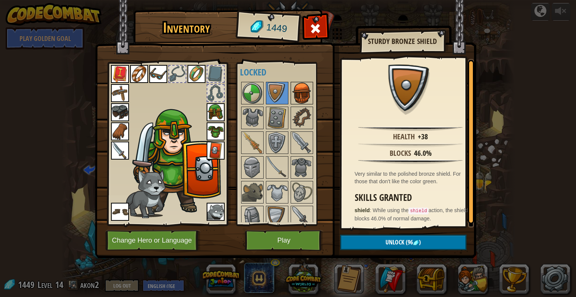
click at [299, 95] on img at bounding box center [301, 93] width 21 height 21
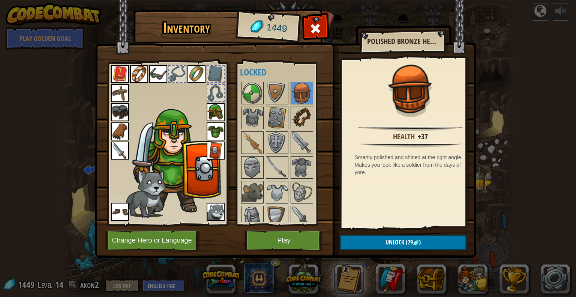
click at [301, 107] on img at bounding box center [301, 117] width 21 height 21
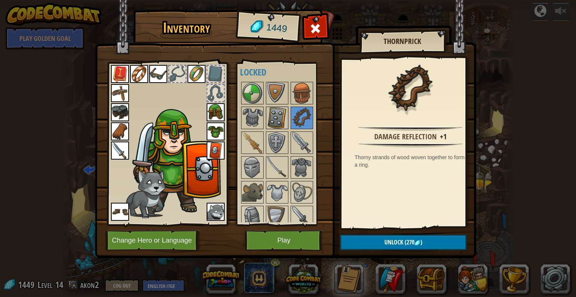
click at [286, 113] on img at bounding box center [277, 117] width 21 height 21
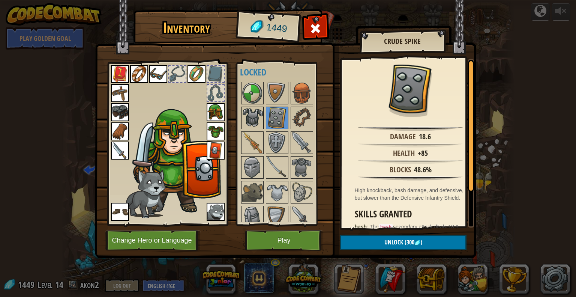
click at [252, 121] on img at bounding box center [252, 117] width 21 height 21
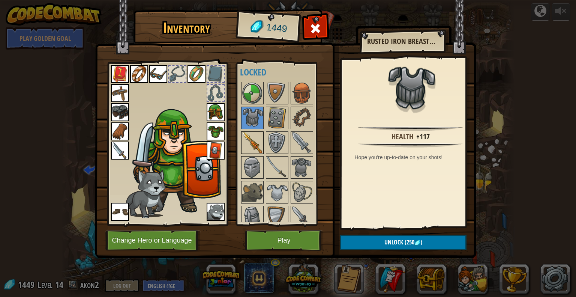
click at [246, 148] on img at bounding box center [252, 142] width 21 height 21
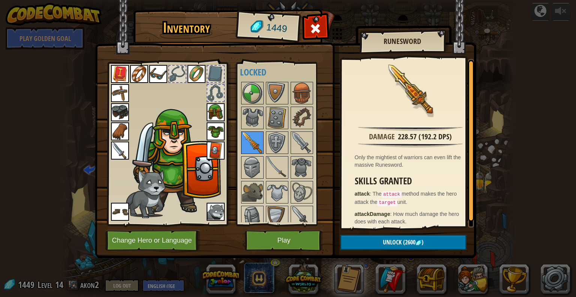
click at [261, 147] on img at bounding box center [252, 142] width 21 height 21
click at [270, 149] on img at bounding box center [277, 142] width 21 height 21
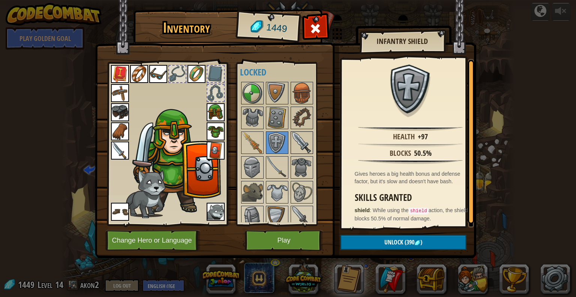
click at [293, 143] on img at bounding box center [301, 142] width 21 height 21
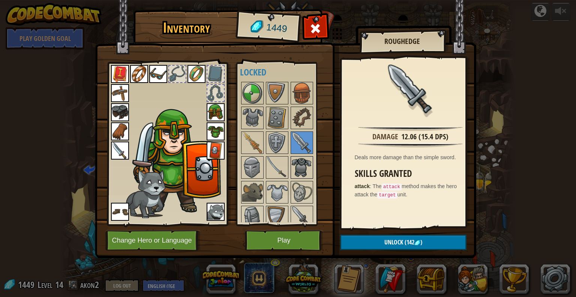
click at [299, 156] on div at bounding box center [302, 167] width 23 height 23
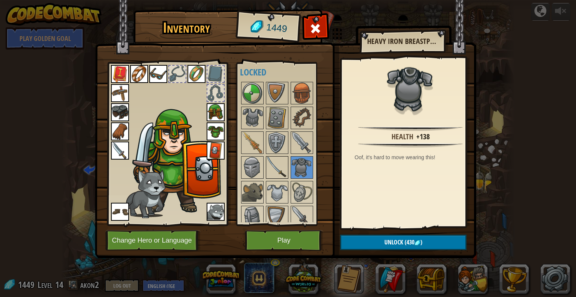
click at [275, 158] on img at bounding box center [277, 167] width 21 height 21
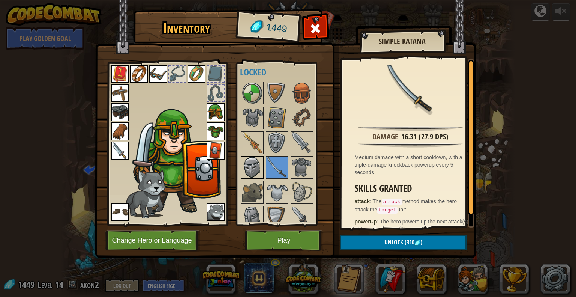
click at [244, 159] on img at bounding box center [252, 167] width 21 height 21
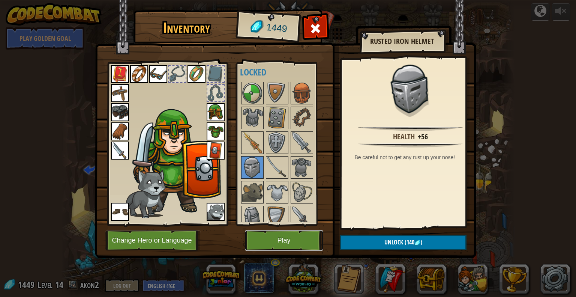
click at [285, 237] on button "Play" at bounding box center [284, 240] width 78 height 21
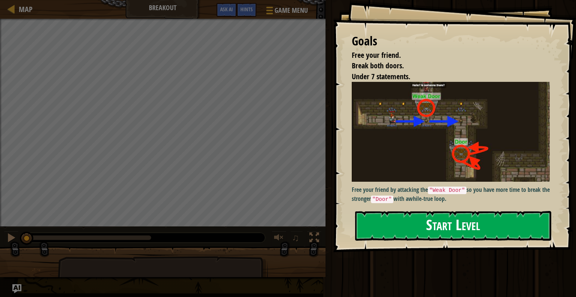
click at [375, 240] on button "Start Level" at bounding box center [453, 226] width 196 height 30
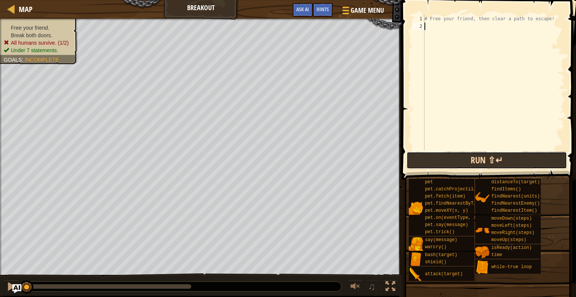
click at [426, 161] on button "Run ⇧↵" at bounding box center [487, 160] width 161 height 17
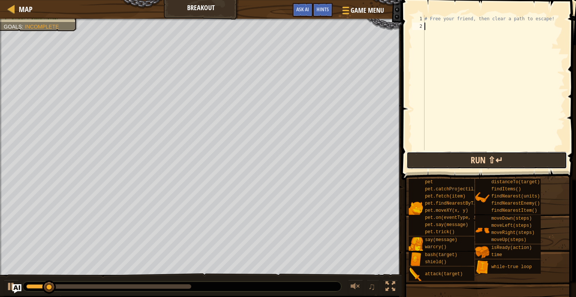
click at [426, 164] on button "Run ⇧↵" at bounding box center [487, 160] width 161 height 17
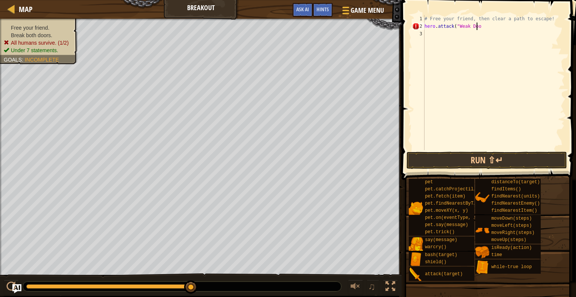
scroll to position [3, 4]
type textarea "hero.attack("Weak Door")"
click at [430, 35] on div "# Free your friend, then clear a path to escape! hero . attack ( "Weak Door" )" at bounding box center [494, 90] width 142 height 150
type textarea "hero.attack("Weak Door")"
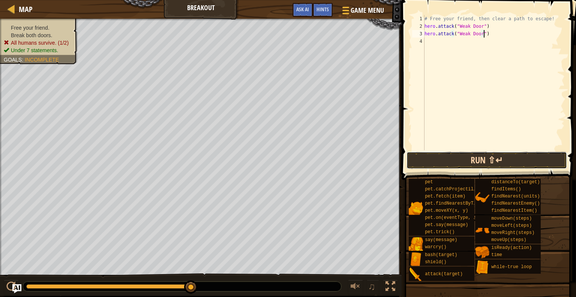
click at [445, 162] on button "Run ⇧↵" at bounding box center [487, 160] width 161 height 17
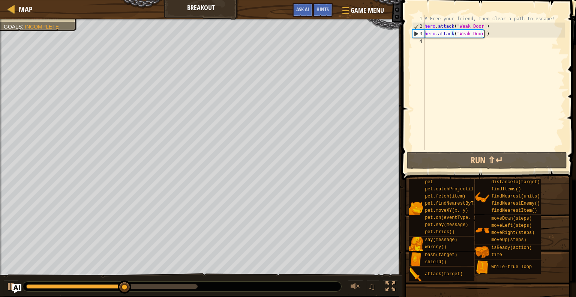
click at [429, 49] on div "# Free your friend, then clear a path to escape! hero . attack ( "Weak Door" ) …" at bounding box center [494, 90] width 142 height 150
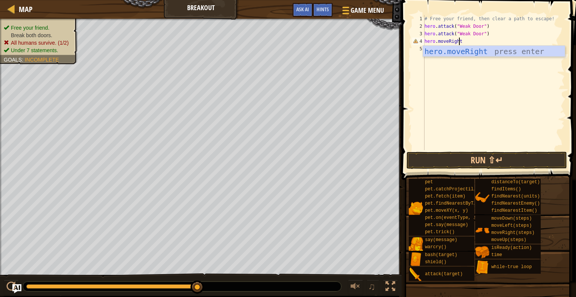
scroll to position [3, 3]
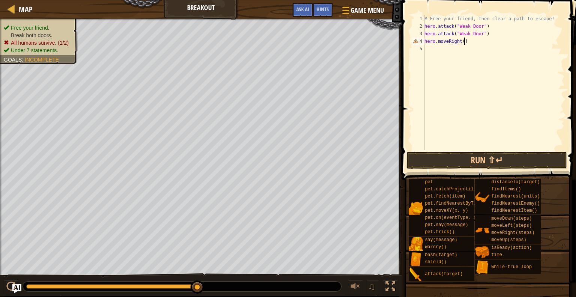
type textarea "hero.moveRight()"
click at [429, 49] on div "# Free your friend, then clear a path to escape! hero . attack ( "Weak Door" ) …" at bounding box center [494, 90] width 142 height 150
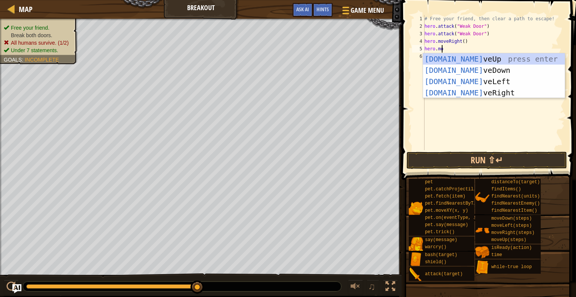
scroll to position [3, 1]
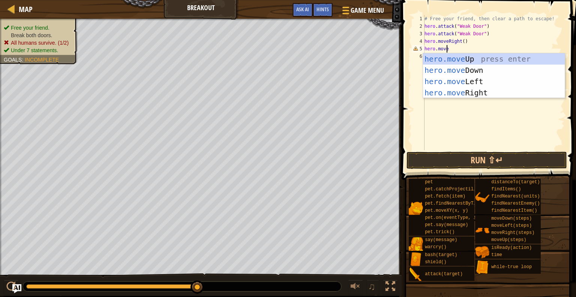
click at [485, 33] on div "# Free your friend, then clear a path to escape! hero . attack ( "Weak Door" ) …" at bounding box center [494, 90] width 142 height 150
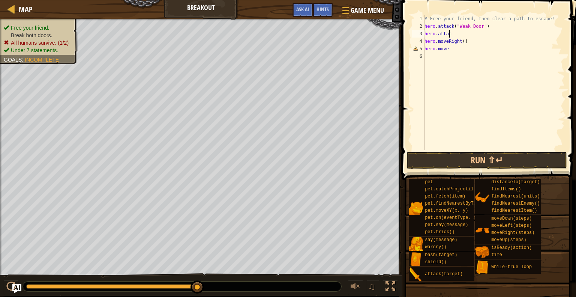
scroll to position [3, 0]
type textarea "h"
click at [425, 61] on div "# Free your friend, then clear a path to escape! hero . attack ( "Weak Door" ) …" at bounding box center [494, 90] width 142 height 150
click at [440, 46] on div "# Free your friend, then clear a path to escape! hero . attack ( "Weak Door" ) …" at bounding box center [494, 90] width 142 height 150
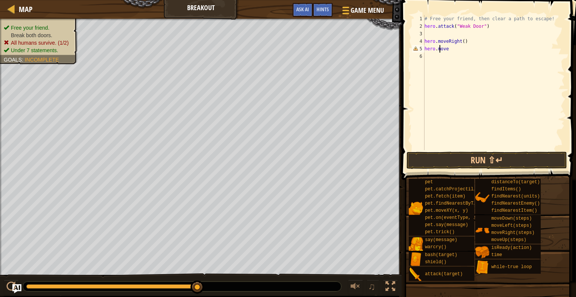
click at [446, 47] on div "# Free your friend, then clear a path to escape! hero . attack ( "Weak Door" ) …" at bounding box center [494, 90] width 142 height 150
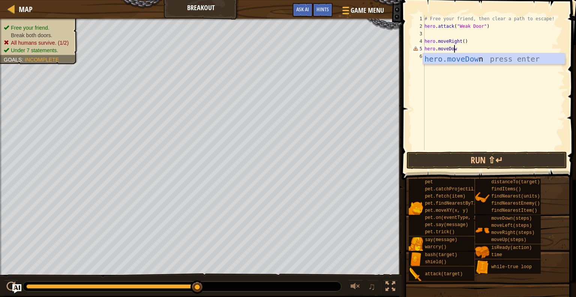
scroll to position [3, 2]
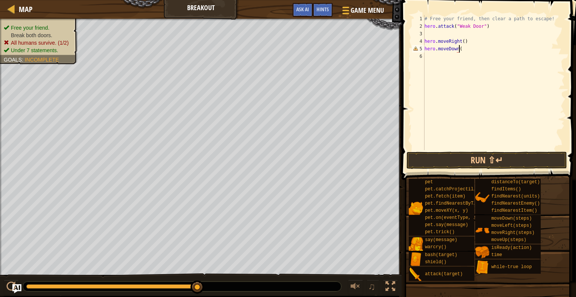
type textarea "hero.moveDown()"
click at [431, 60] on div "# Free your friend, then clear a path to escape! hero . attack ( "Weak Door" ) …" at bounding box center [494, 90] width 142 height 150
type textarea "hero.attack("Door")"
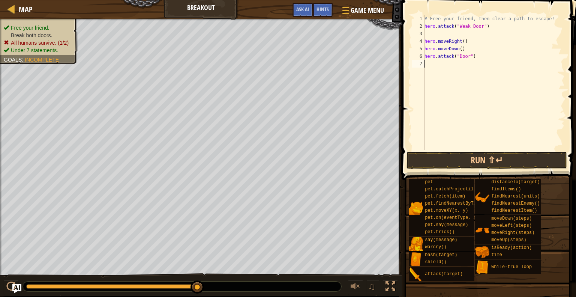
click at [430, 65] on div "# Free your friend, then clear a path to escape! hero . attack ( "Weak Door" ) …" at bounding box center [494, 90] width 142 height 150
type textarea "hero.attack("Door")"
click at [443, 155] on button "Run ⇧↵" at bounding box center [487, 160] width 161 height 17
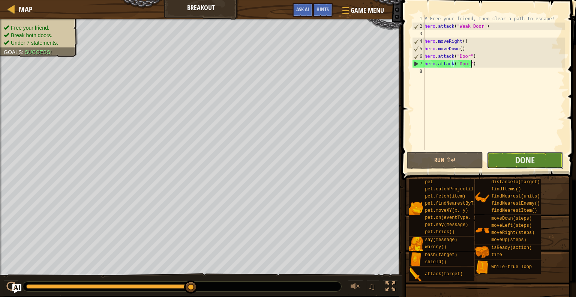
click at [514, 163] on button "Done" at bounding box center [525, 160] width 77 height 17
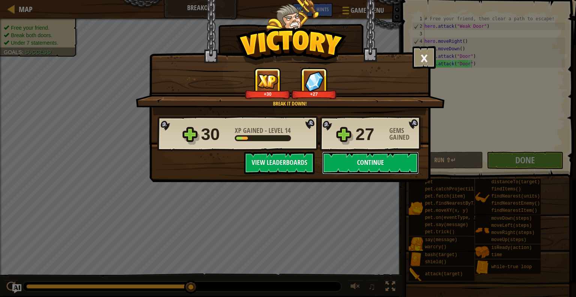
click at [393, 156] on button "Continue" at bounding box center [370, 163] width 97 height 23
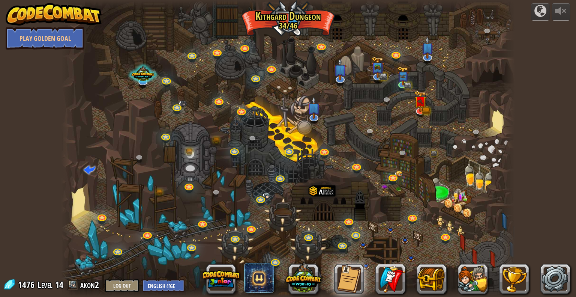
click at [367, 75] on div at bounding box center [288, 148] width 454 height 297
